Goal: Transaction & Acquisition: Purchase product/service

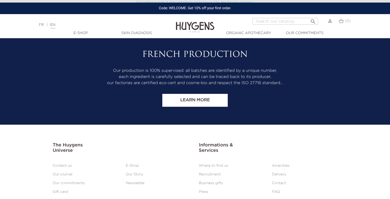
scroll to position [2156, 0]
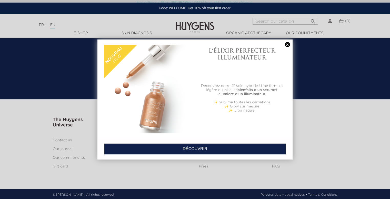
click at [286, 45] on link at bounding box center [287, 44] width 7 height 5
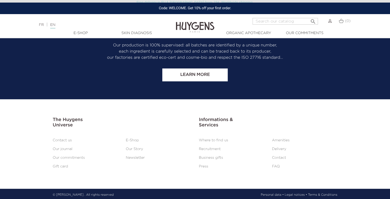
click at [134, 139] on link "E-Shop" at bounding box center [132, 141] width 13 height 4
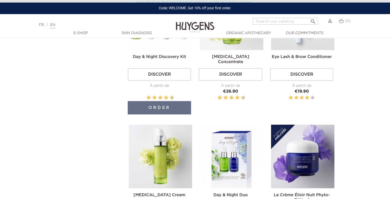
scroll to position [154, 0]
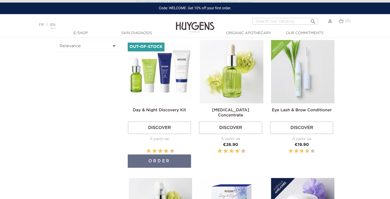
click at [170, 82] on img at bounding box center [160, 71] width 63 height 63
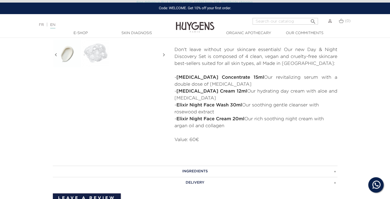
scroll to position [26, 0]
